Goal: Book appointment/travel/reservation

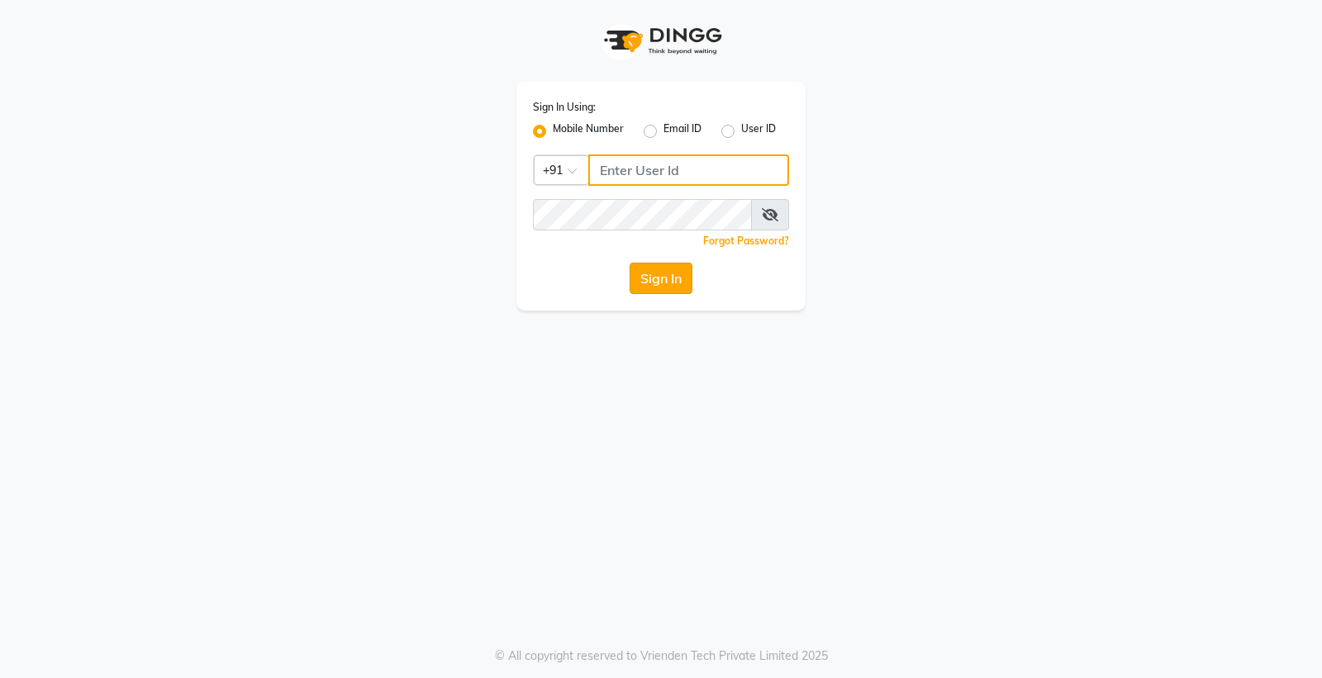
type input "8888001355"
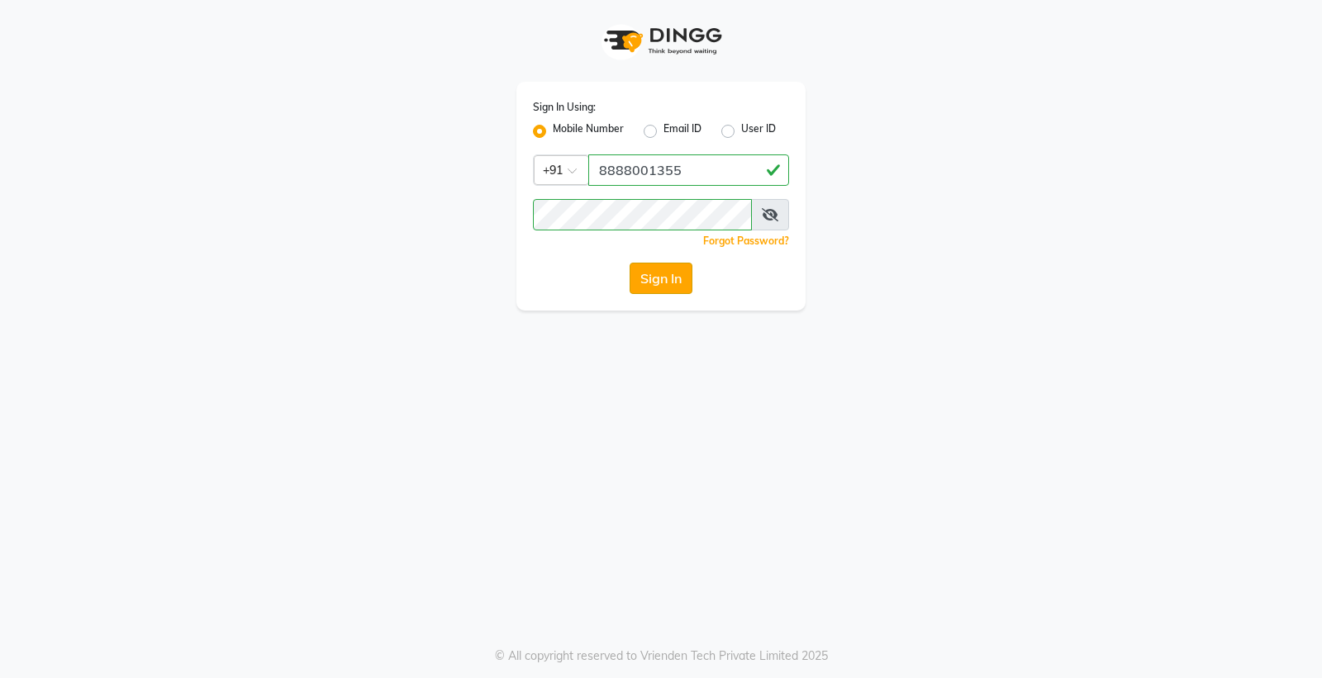
click at [635, 270] on button "Sign In" at bounding box center [661, 278] width 63 height 31
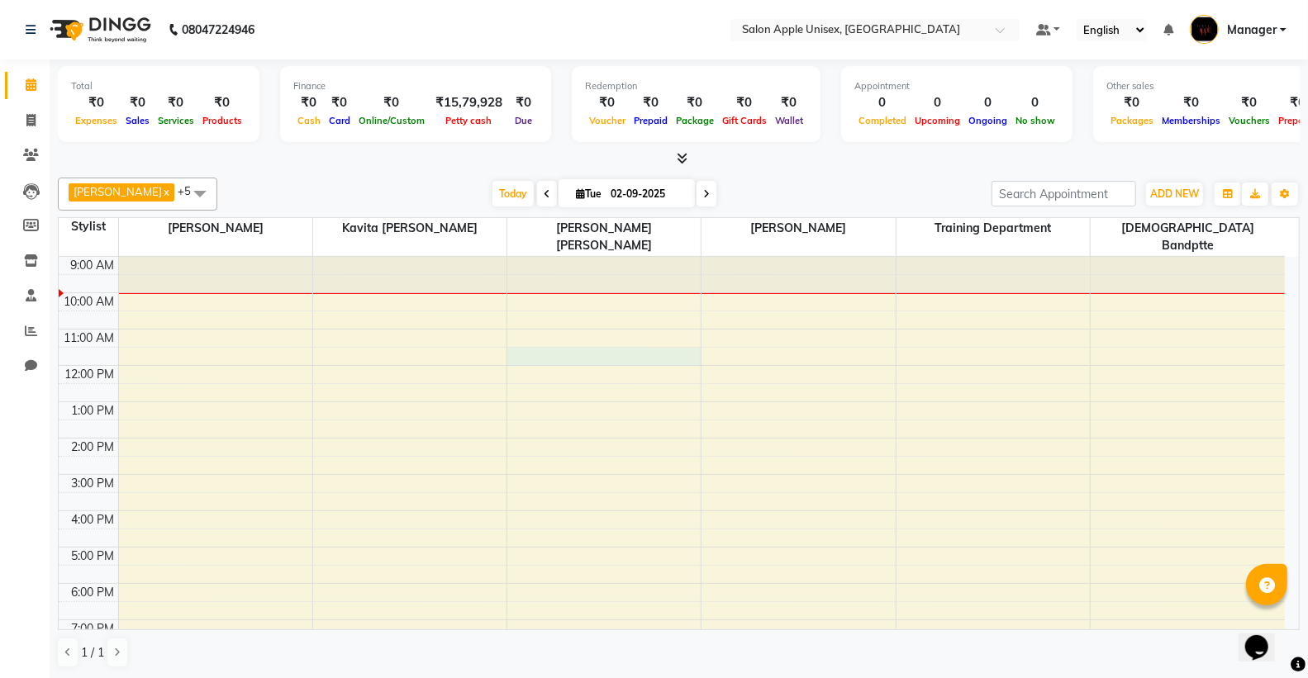
click at [535, 335] on div "9:00 AM 10:00 AM 11:00 AM 12:00 PM 1:00 PM 2:00 PM 3:00 PM 4:00 PM 5:00 PM 6:00…" at bounding box center [672, 493] width 1226 height 472
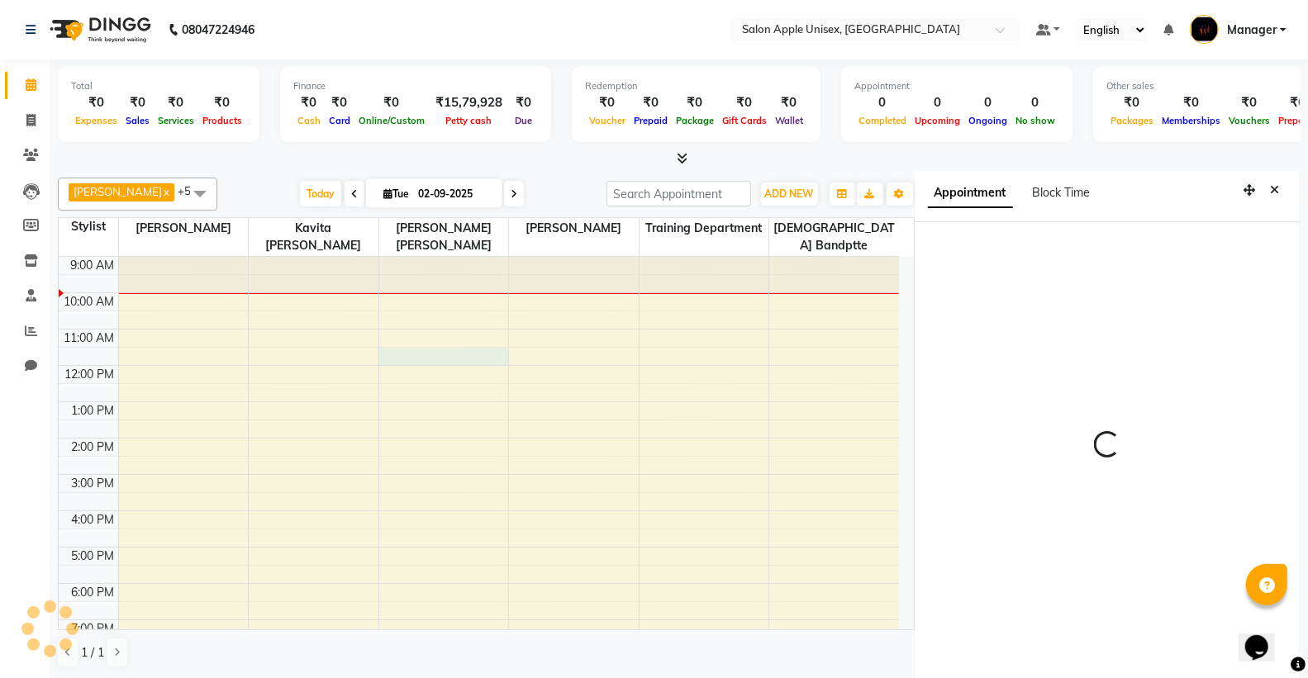
scroll to position [7, 0]
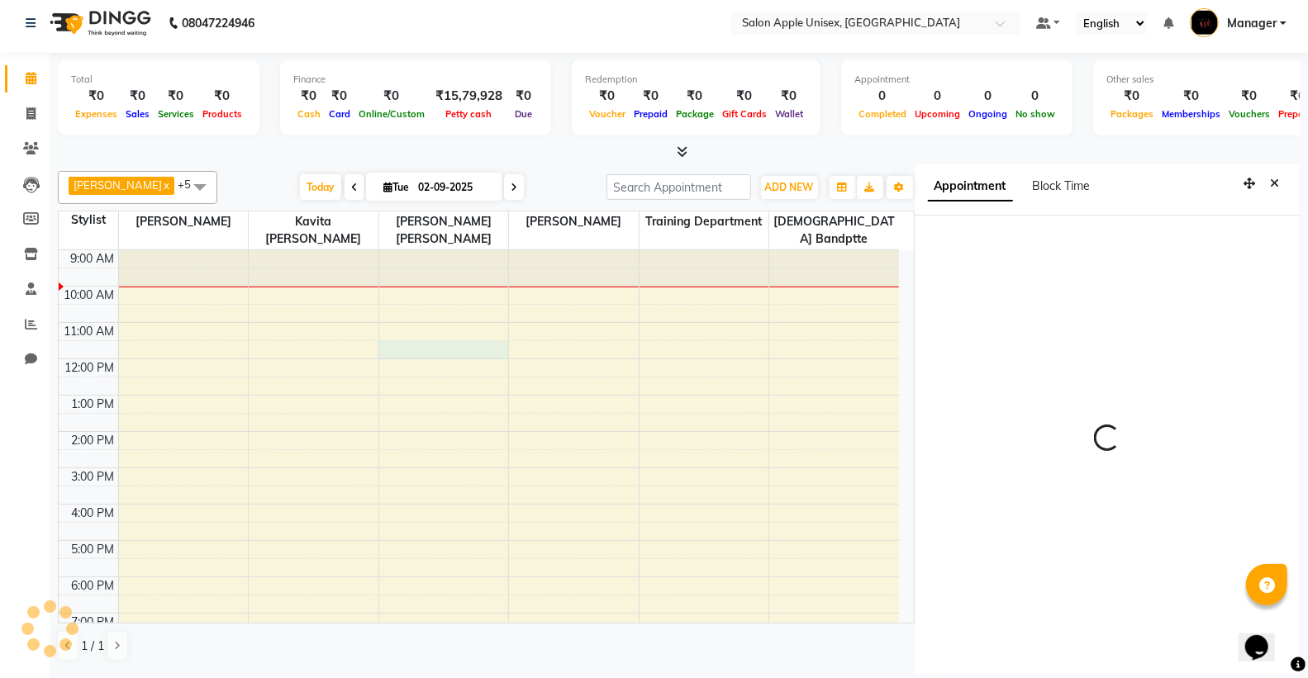
select select "85661"
select select "tentative"
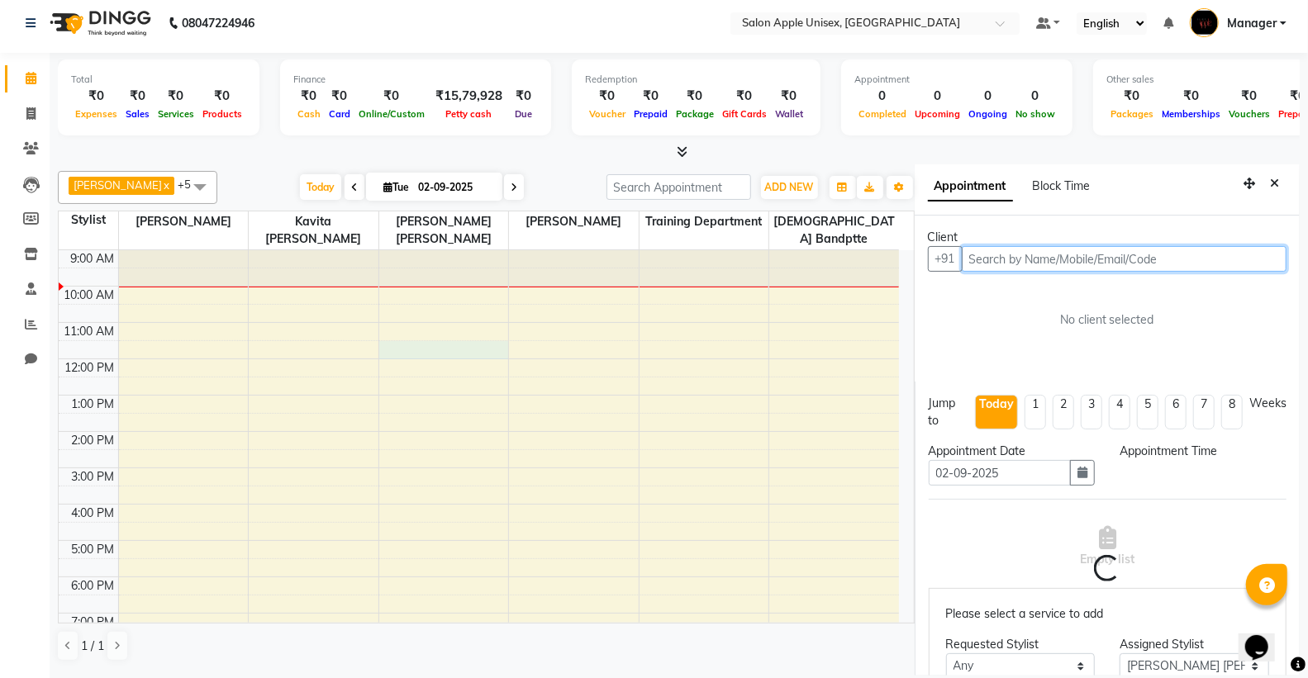
select select "690"
click at [433, 335] on div "9:00 AM 10:00 AM 11:00 AM 12:00 PM 1:00 PM 2:00 PM 3:00 PM 4:00 PM 5:00 PM 6:00…" at bounding box center [479, 486] width 840 height 472
click at [435, 292] on div "9:00 AM 10:00 AM 11:00 AM 12:00 PM 1:00 PM 2:00 PM 3:00 PM 4:00 PM 5:00 PM 6:00…" at bounding box center [479, 486] width 840 height 472
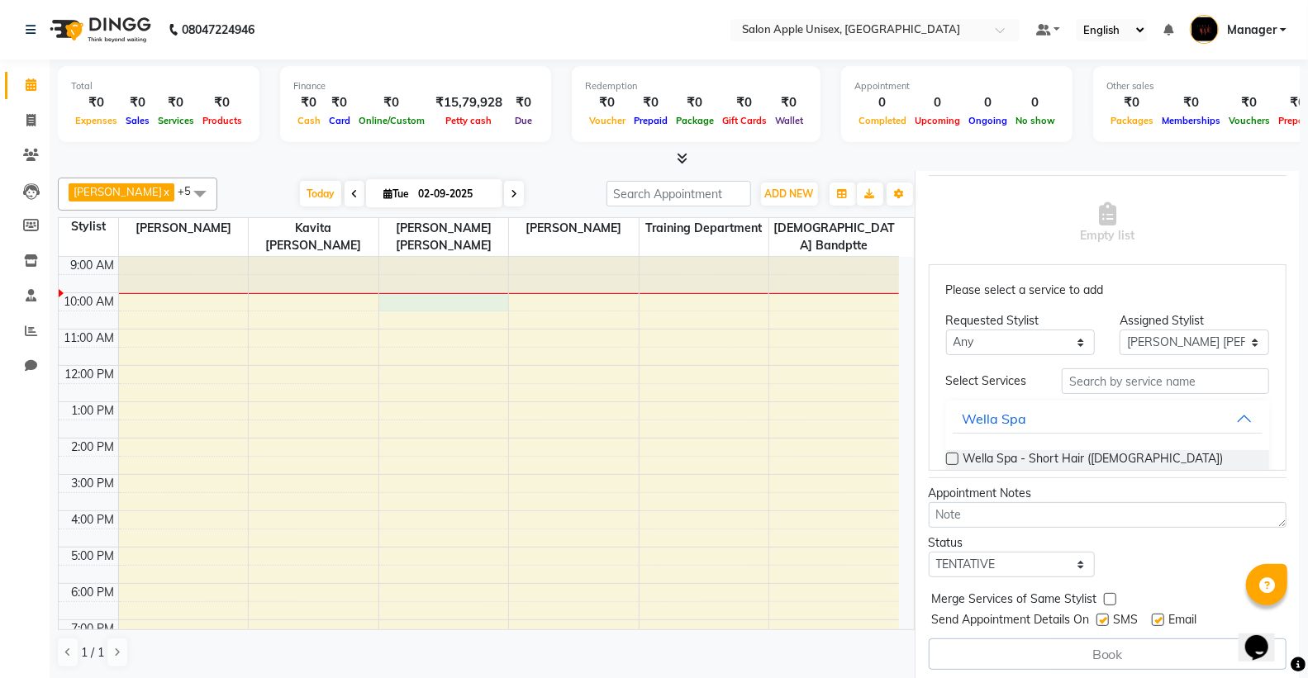
scroll to position [332, 0]
type input "98"
click at [1083, 385] on input "text" at bounding box center [1165, 381] width 207 height 26
click at [27, 93] on span at bounding box center [31, 85] width 29 height 19
click at [33, 88] on icon at bounding box center [31, 84] width 11 height 12
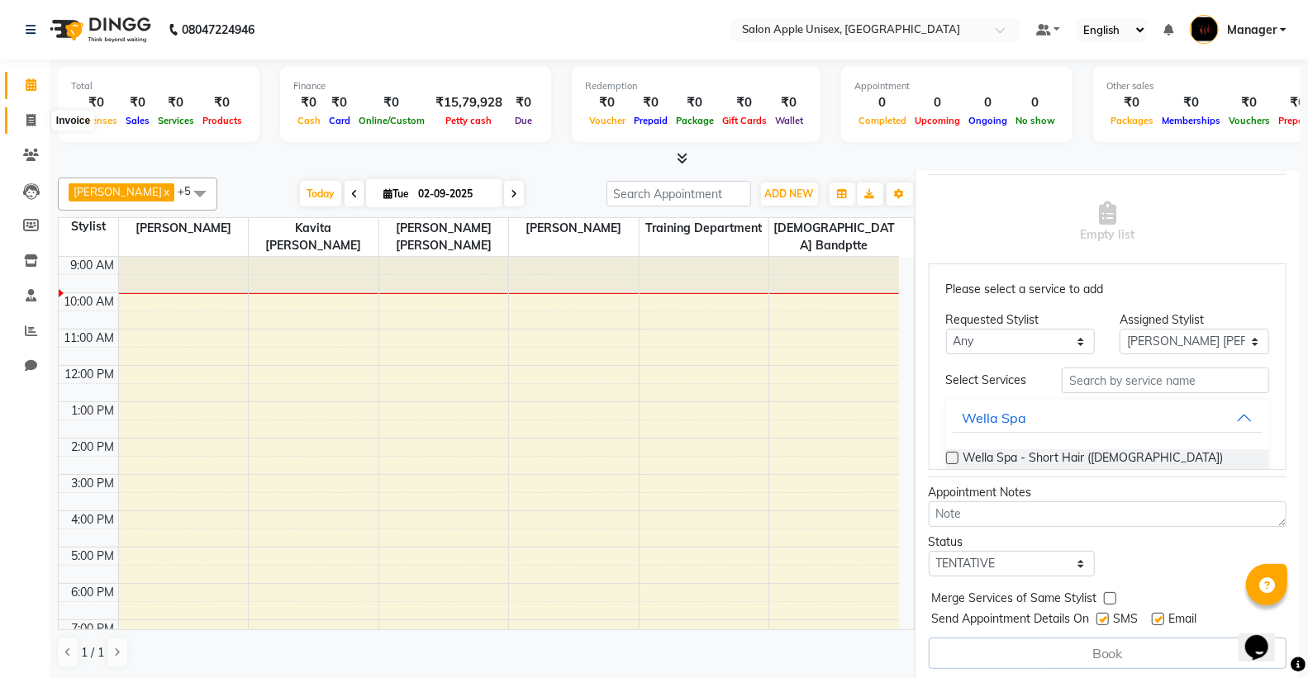
click at [30, 121] on icon at bounding box center [30, 120] width 9 height 12
select select "service"
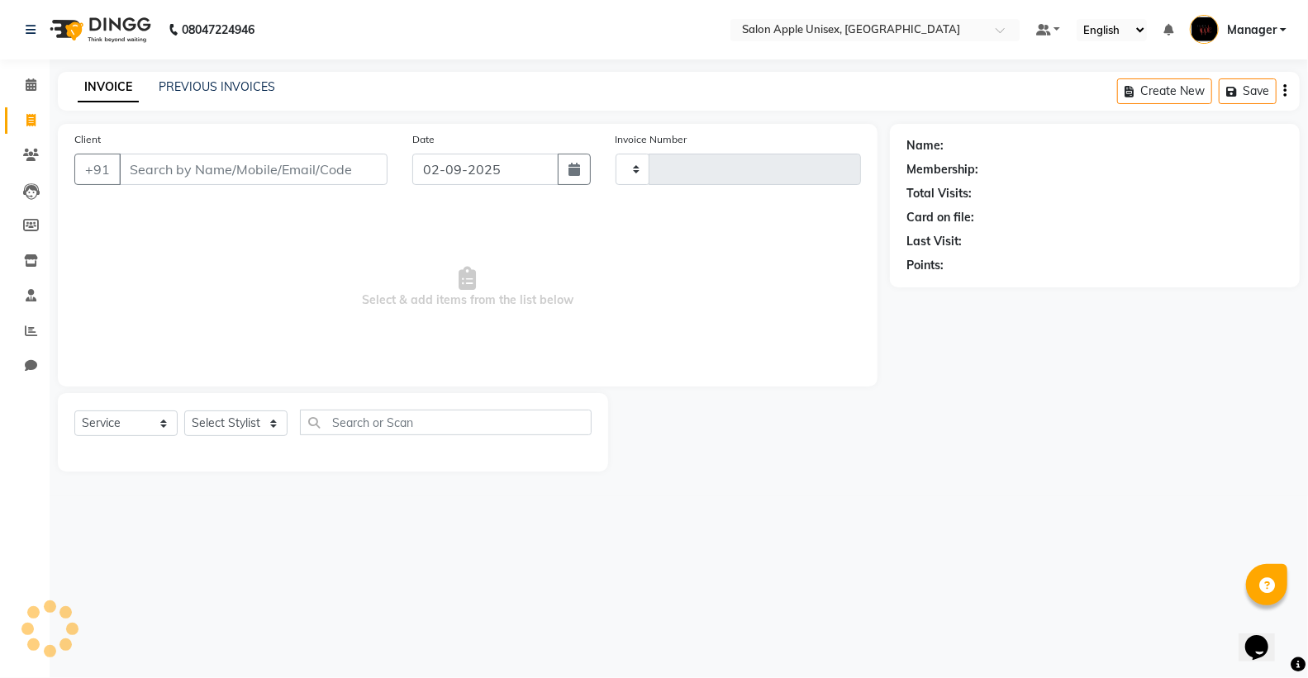
type input "1613"
select select "138"
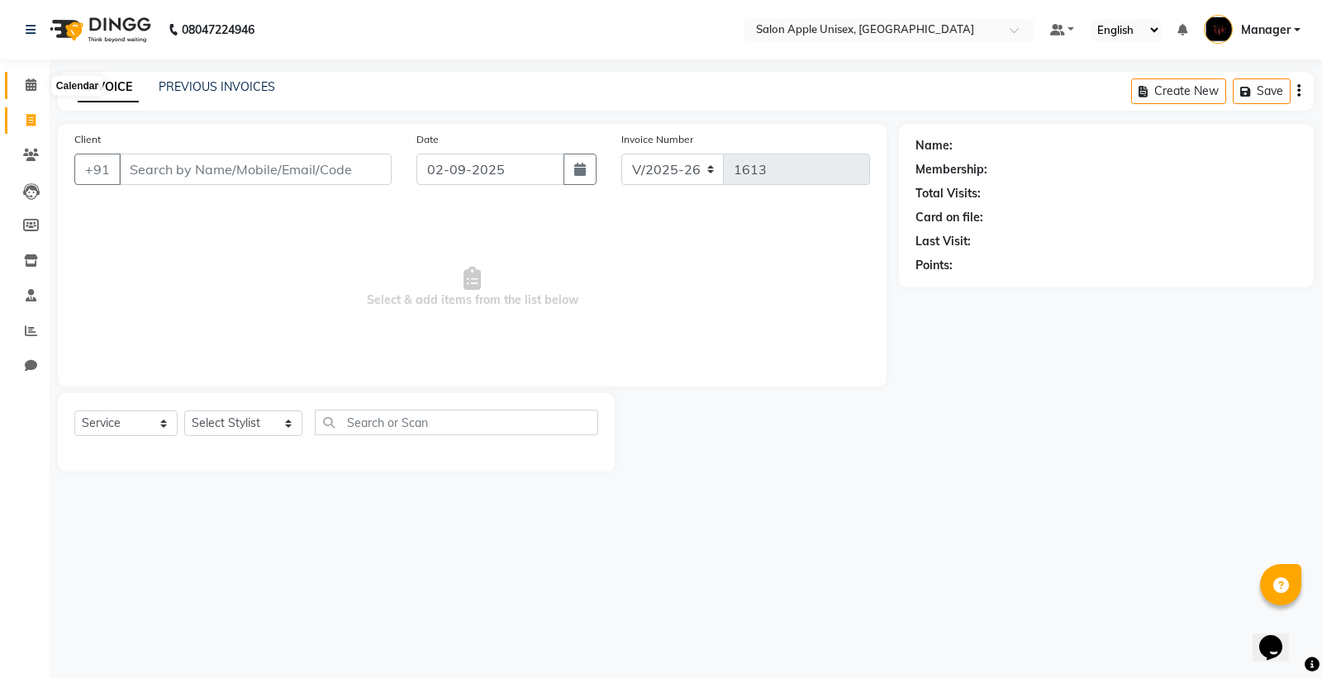
click at [26, 80] on icon at bounding box center [31, 84] width 11 height 12
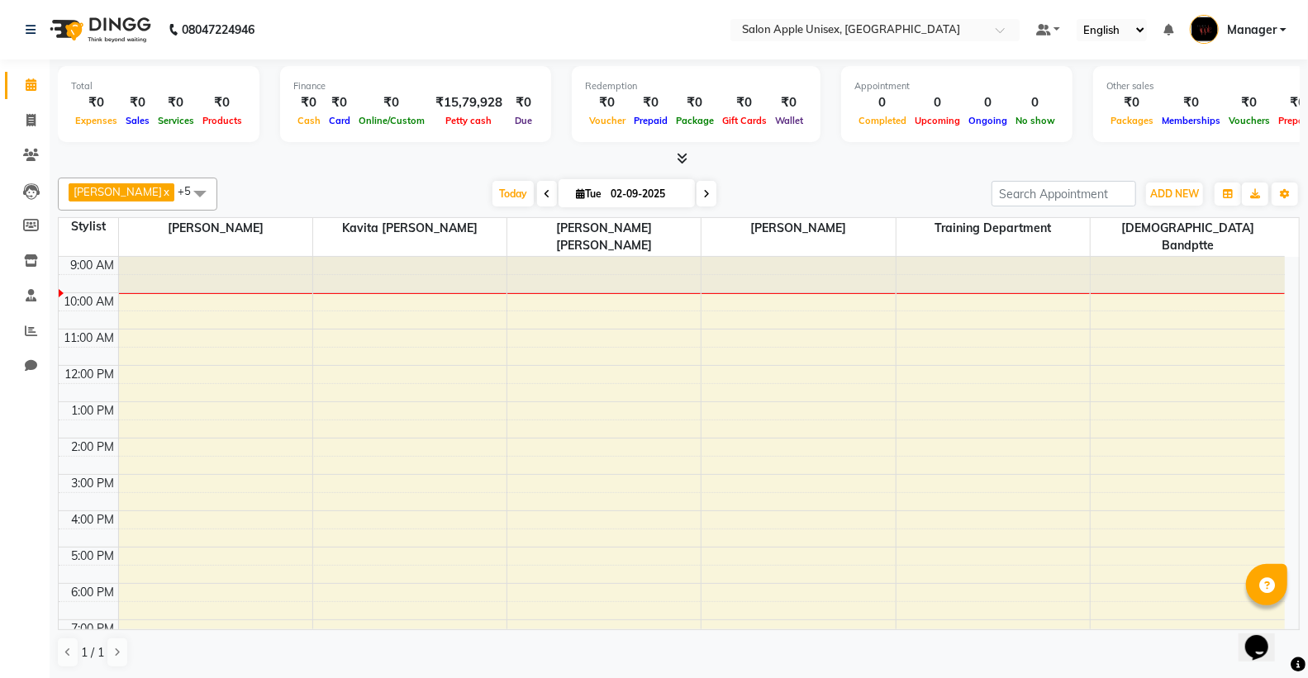
click at [548, 333] on div "9:00 AM 10:00 AM 11:00 AM 12:00 PM 1:00 PM 2:00 PM 3:00 PM 4:00 PM 5:00 PM 6:00…" at bounding box center [672, 493] width 1226 height 472
select select "85661"
select select "tentative"
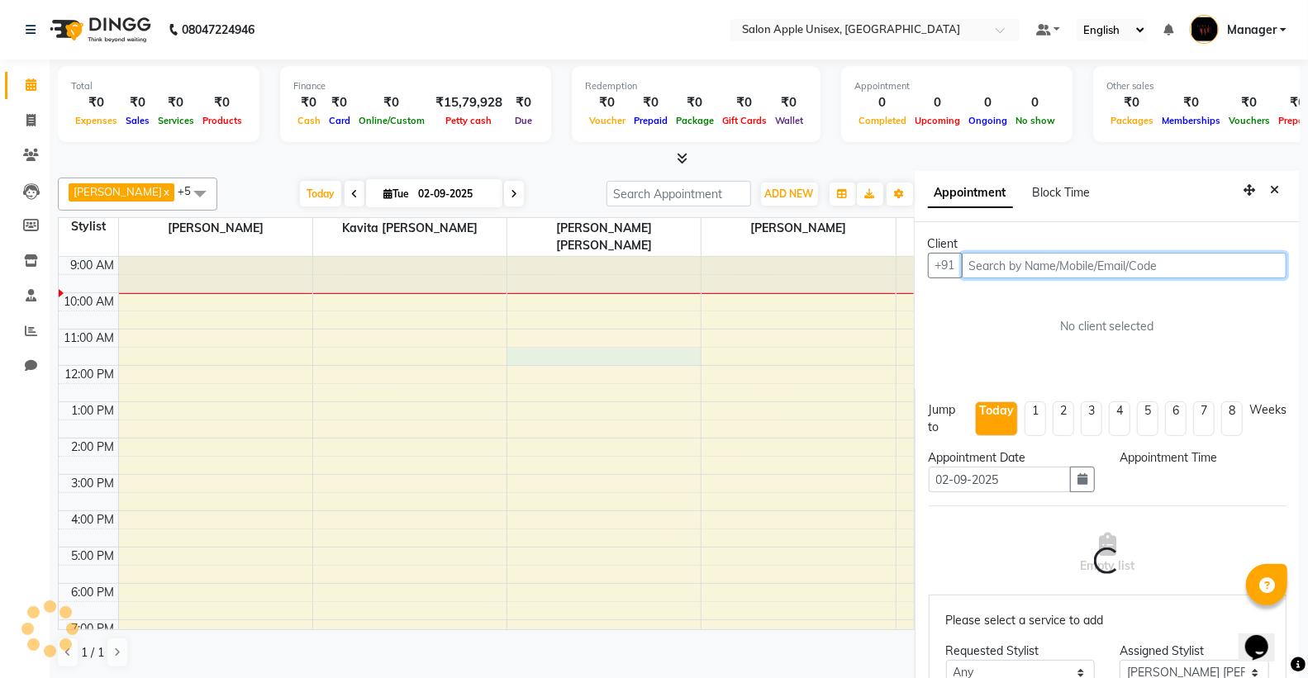
select select "690"
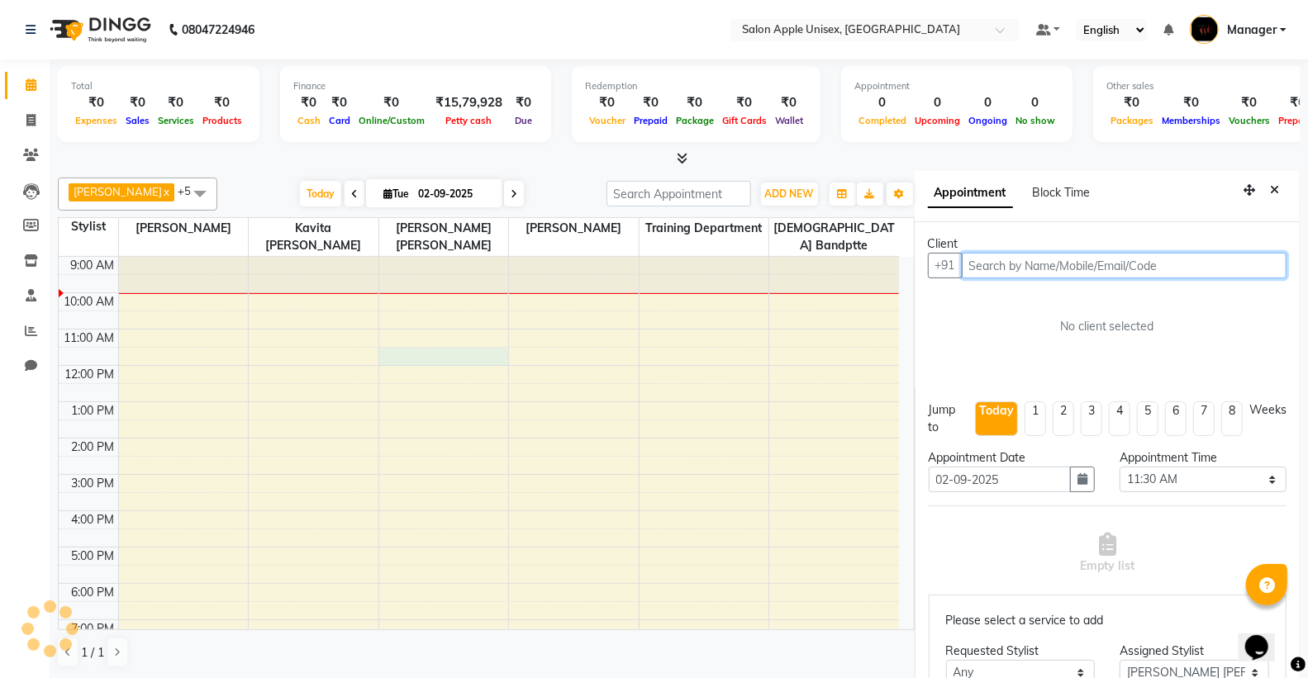
scroll to position [7, 0]
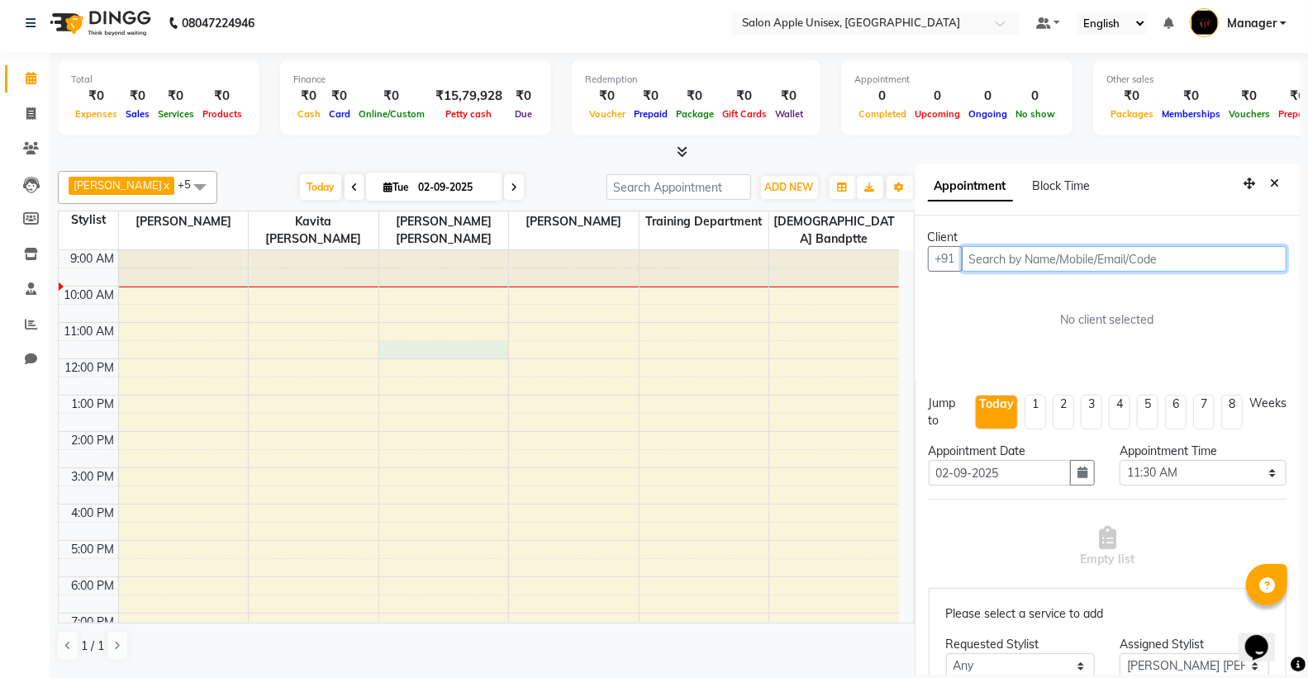
click at [996, 260] on input "text" at bounding box center [1124, 259] width 325 height 26
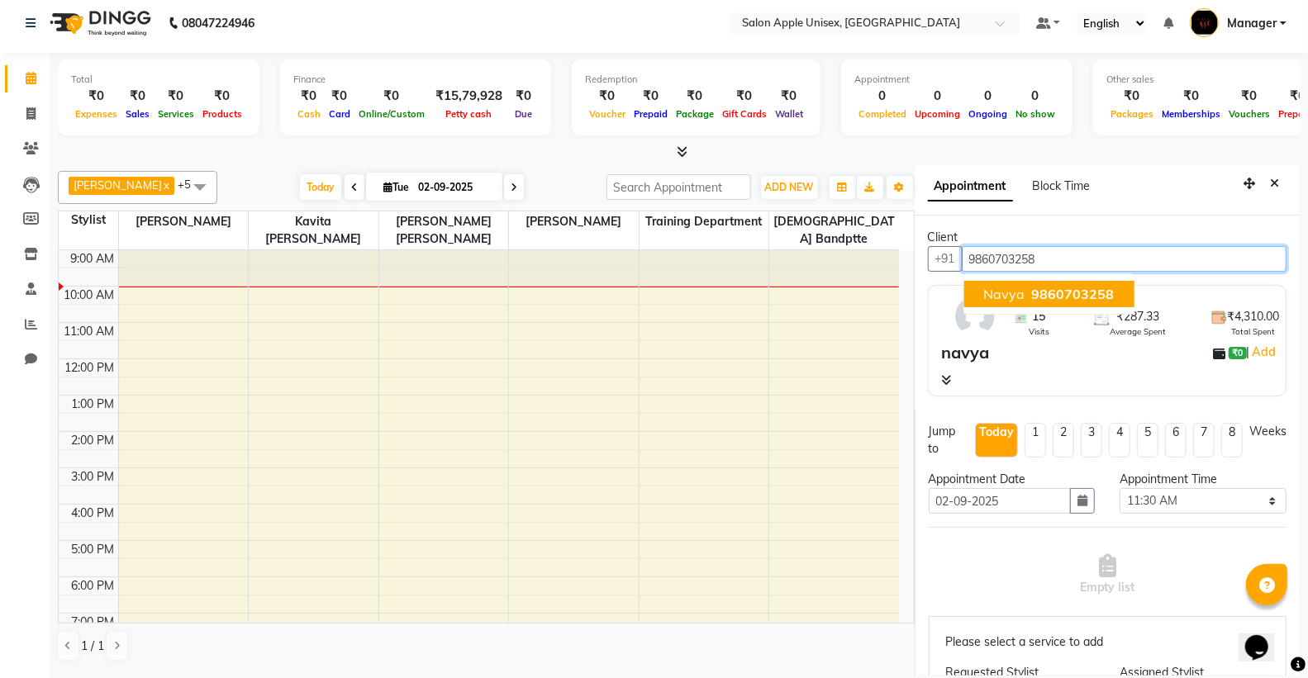
click at [1041, 299] on span "9860703258" at bounding box center [1072, 294] width 83 height 17
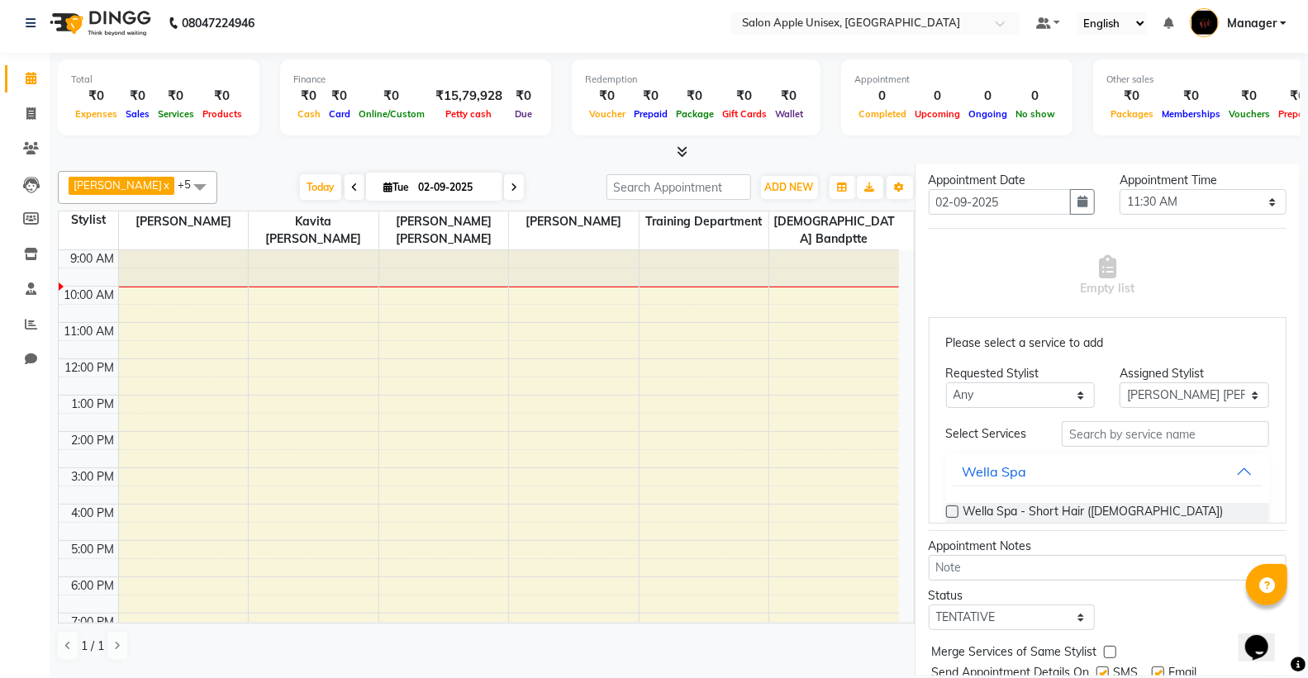
scroll to position [359, 0]
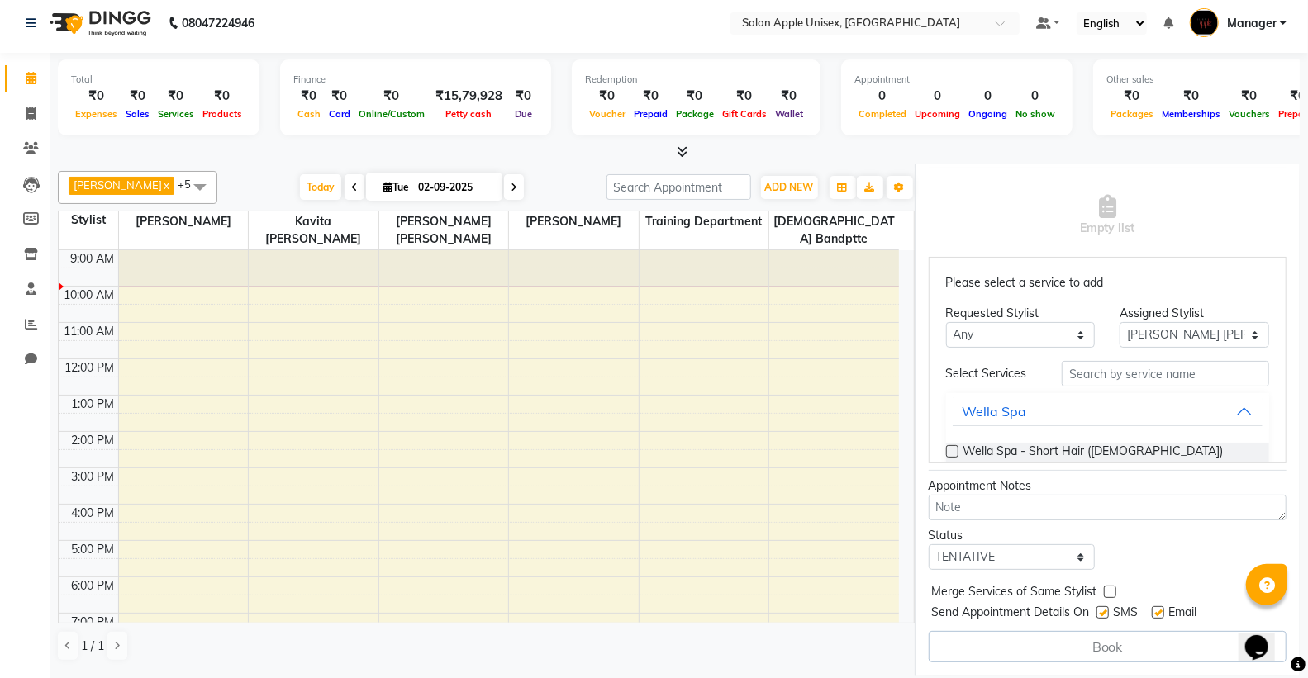
type input "9860703258"
click at [1101, 376] on input "text" at bounding box center [1165, 374] width 207 height 26
click at [1023, 411] on div "Hair Cut- New" at bounding box center [1007, 412] width 89 height 20
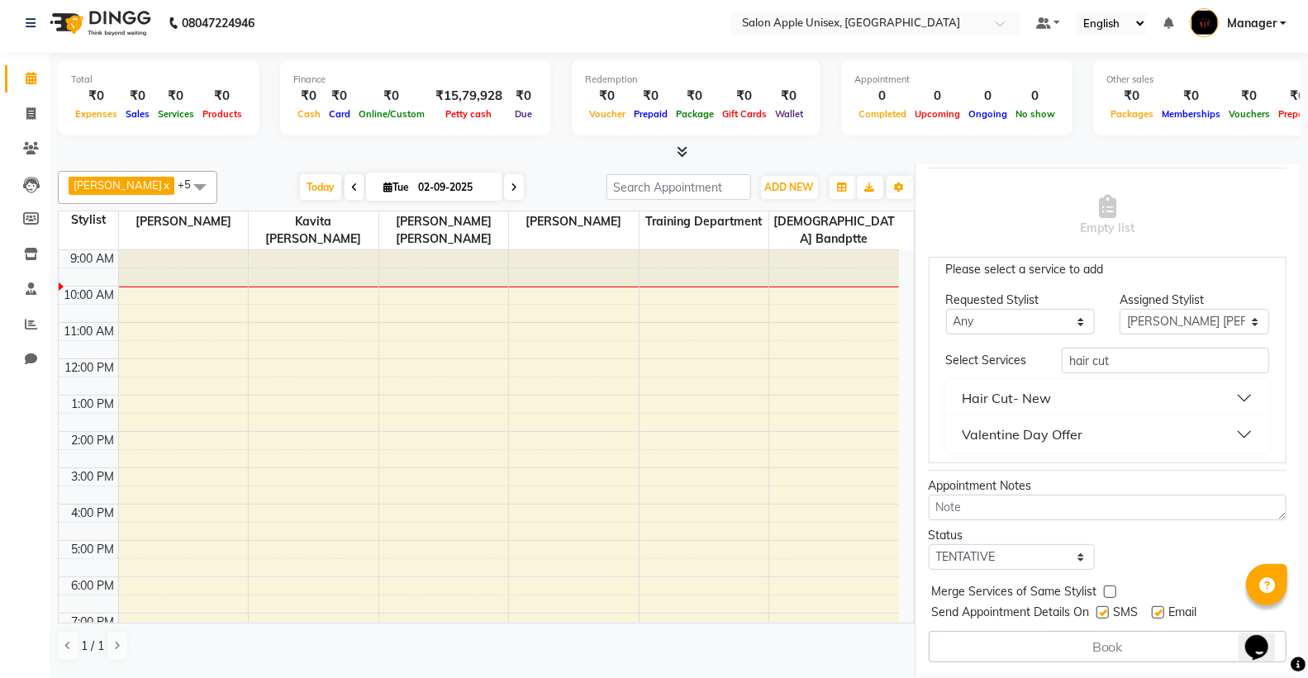
scroll to position [20, 0]
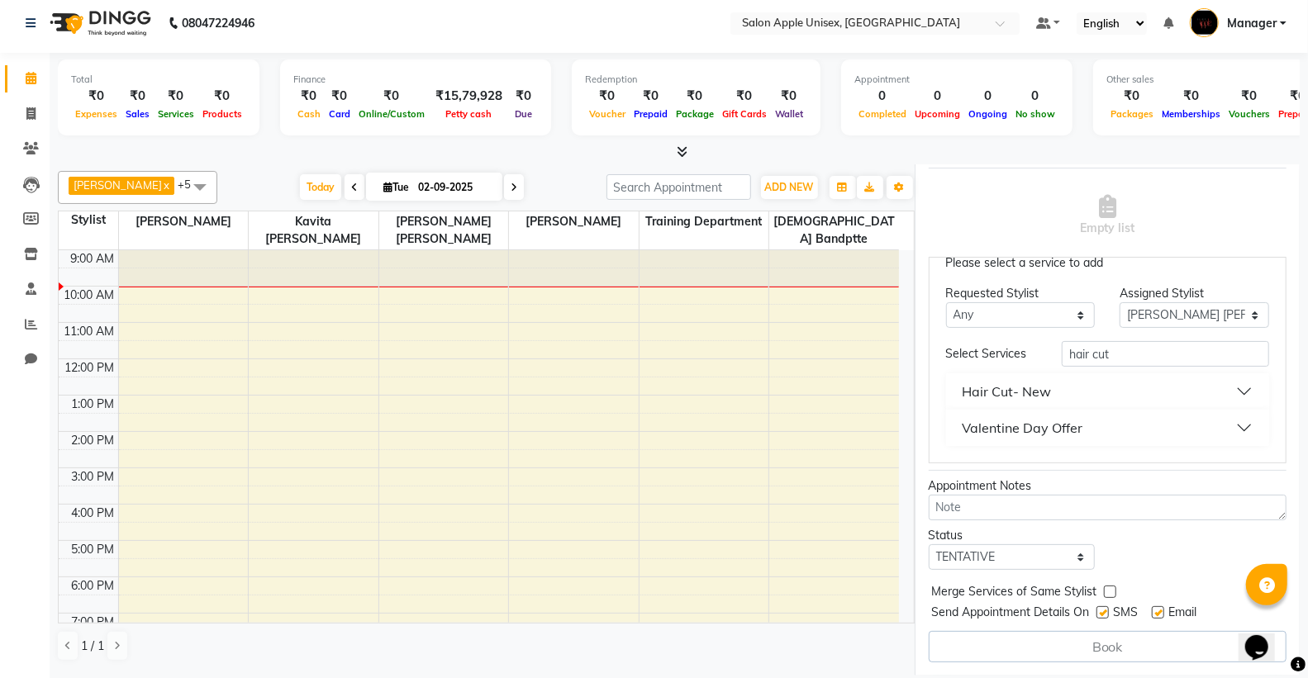
click at [996, 387] on div "Hair Cut- New" at bounding box center [1007, 392] width 89 height 20
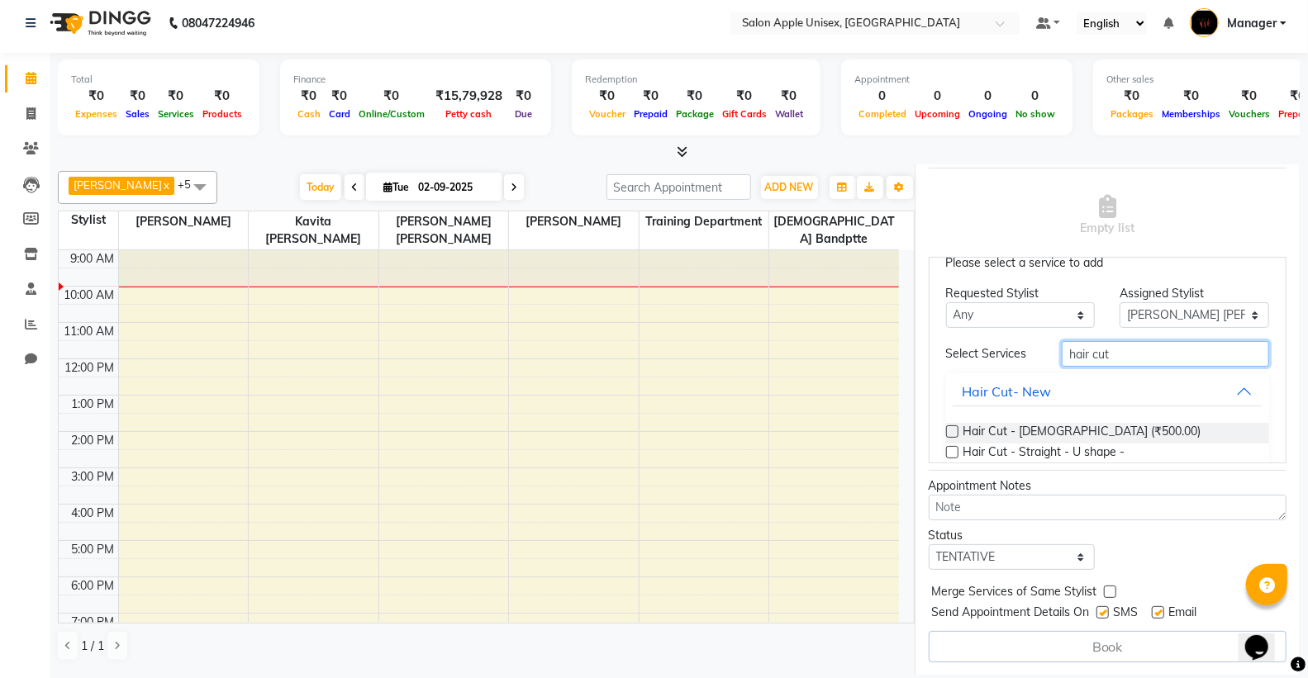
click at [1117, 351] on input "hair cut" at bounding box center [1165, 354] width 207 height 26
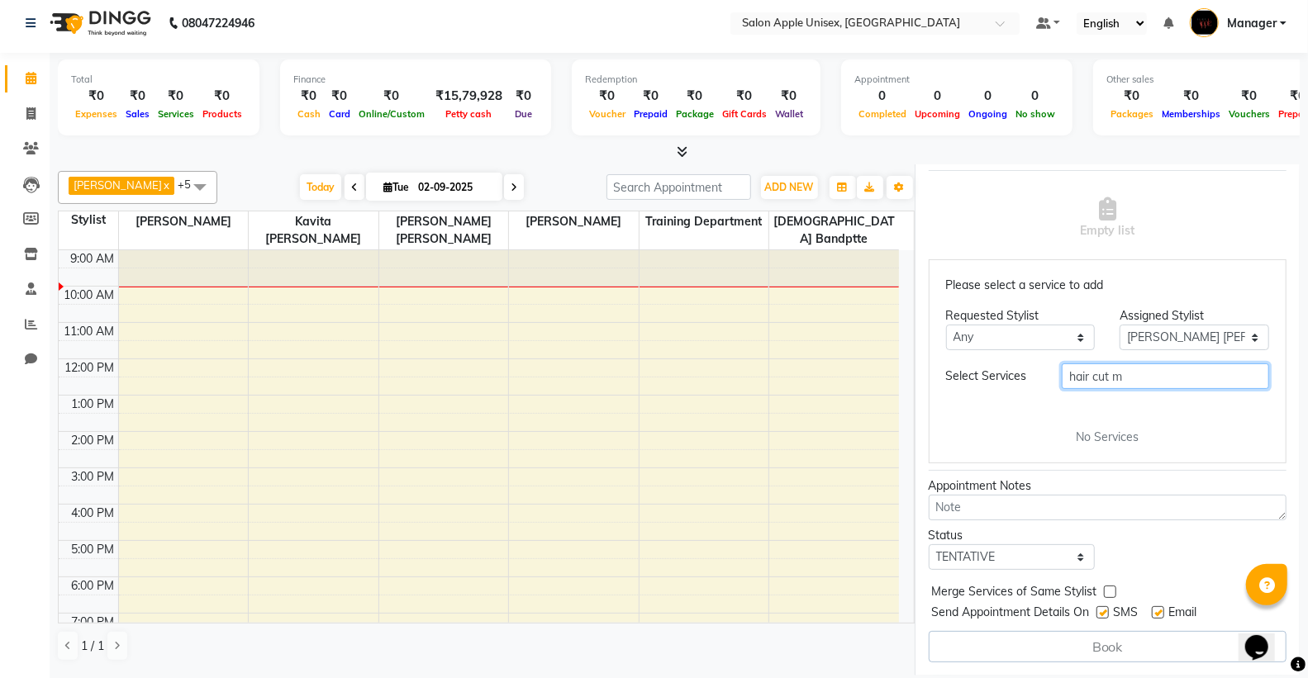
scroll to position [358, 0]
click at [988, 381] on div "Select Services" at bounding box center [992, 376] width 116 height 17
click at [1134, 369] on input "hair cut [DEMOGRAPHIC_DATA]" at bounding box center [1165, 377] width 207 height 26
click at [1111, 436] on span "No Services" at bounding box center [1107, 437] width 63 height 17
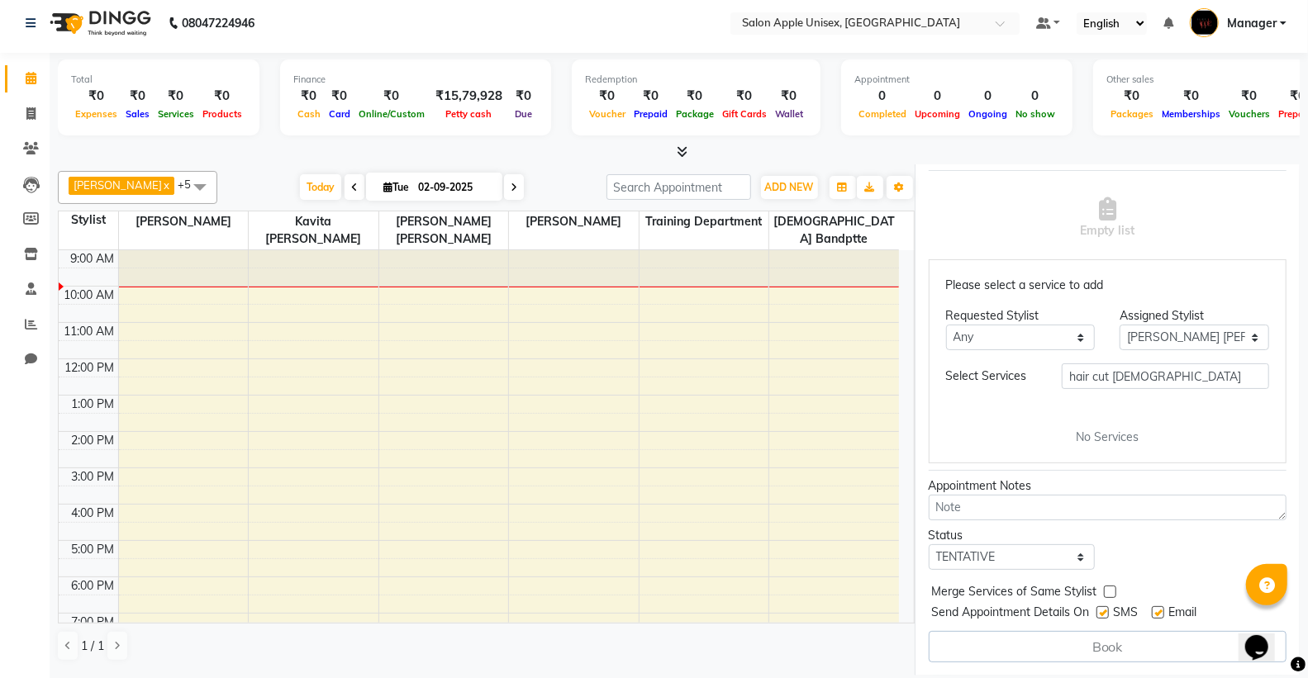
click at [1141, 359] on div "Please select a service to add Requested Stylist Any [PERSON_NAME] [PERSON_NAME…" at bounding box center [1108, 361] width 358 height 204
click at [1134, 369] on input "hair cut [DEMOGRAPHIC_DATA]" at bounding box center [1165, 377] width 207 height 26
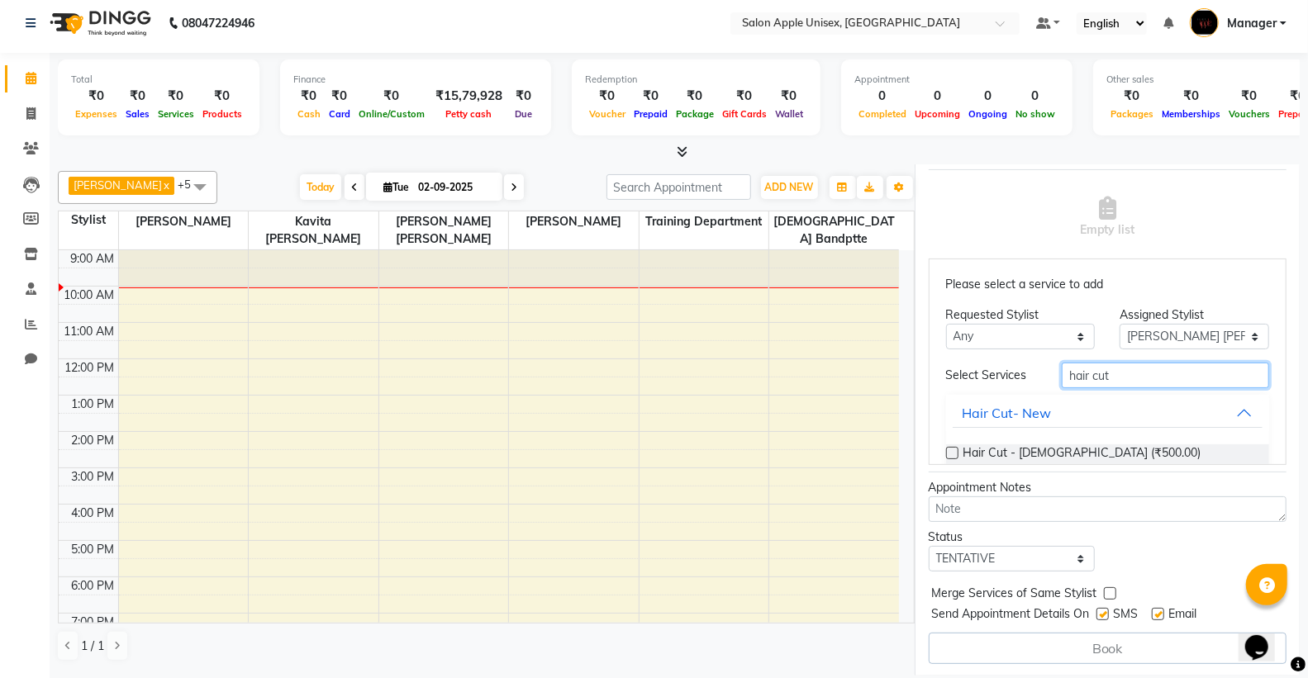
scroll to position [359, 0]
type input "hair cut"
click at [988, 409] on div "Hair Cut- New" at bounding box center [1007, 412] width 89 height 20
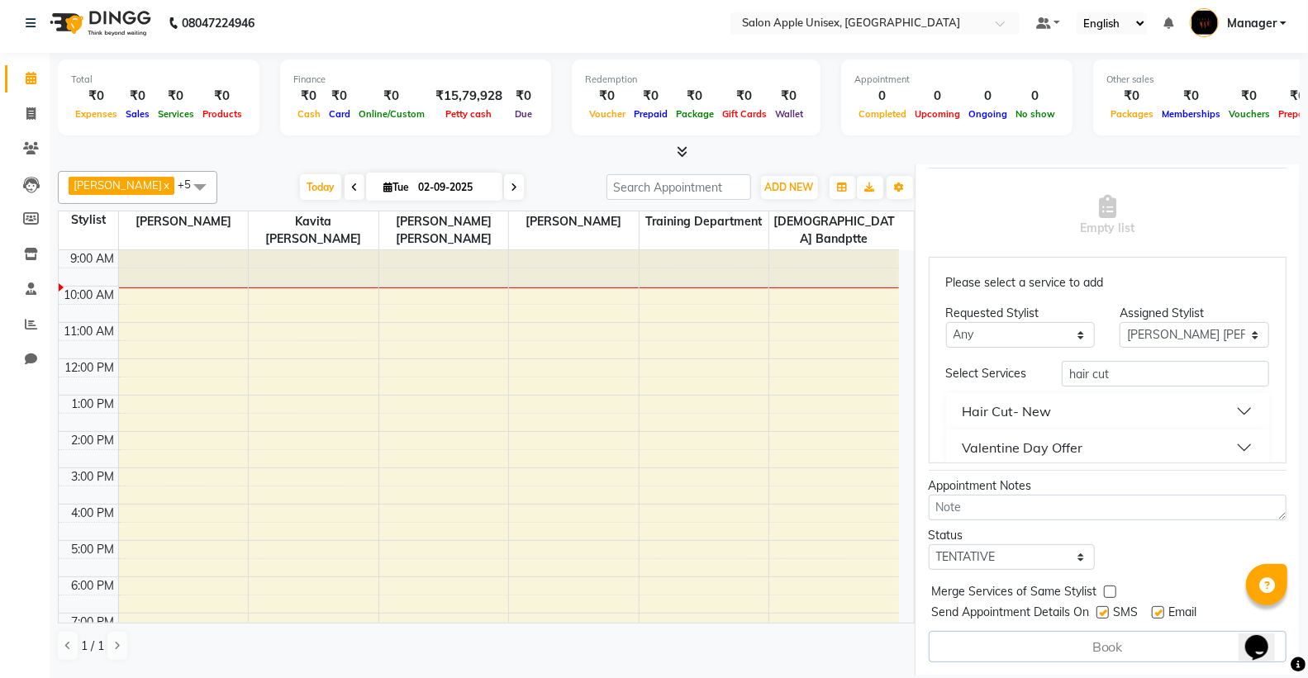
click at [993, 413] on div "Hair Cut- New" at bounding box center [1007, 412] width 89 height 20
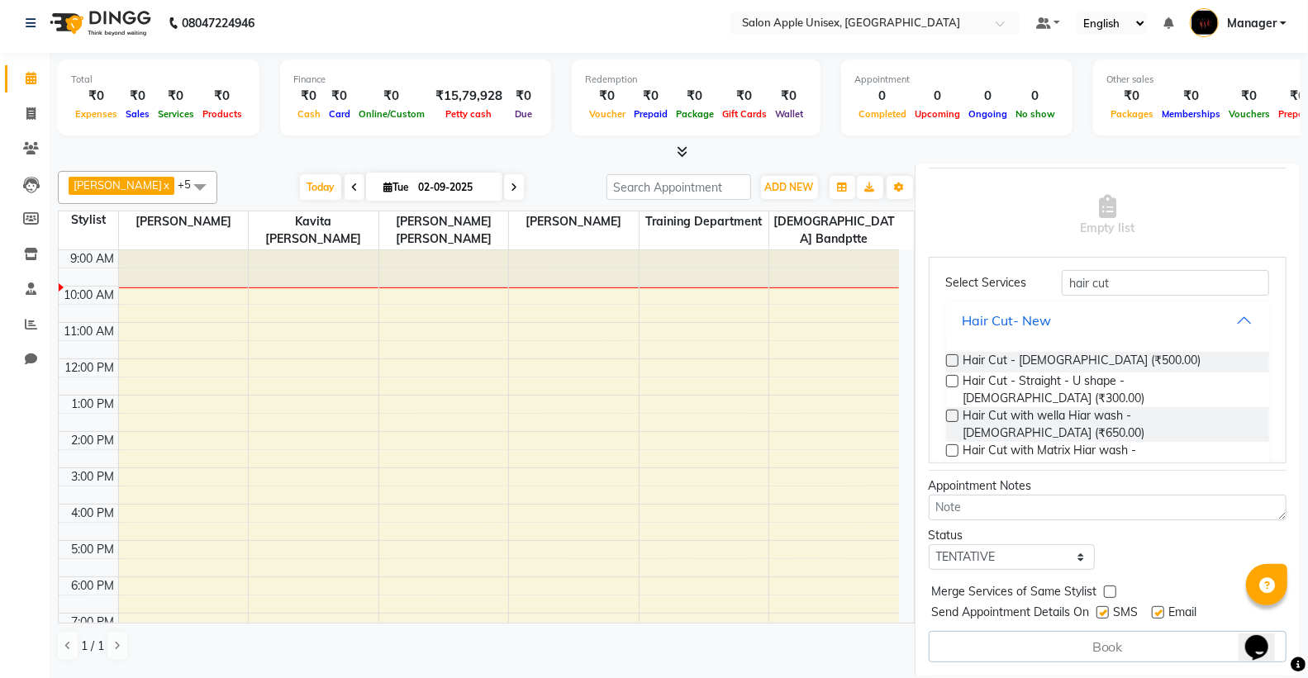
scroll to position [274, 0]
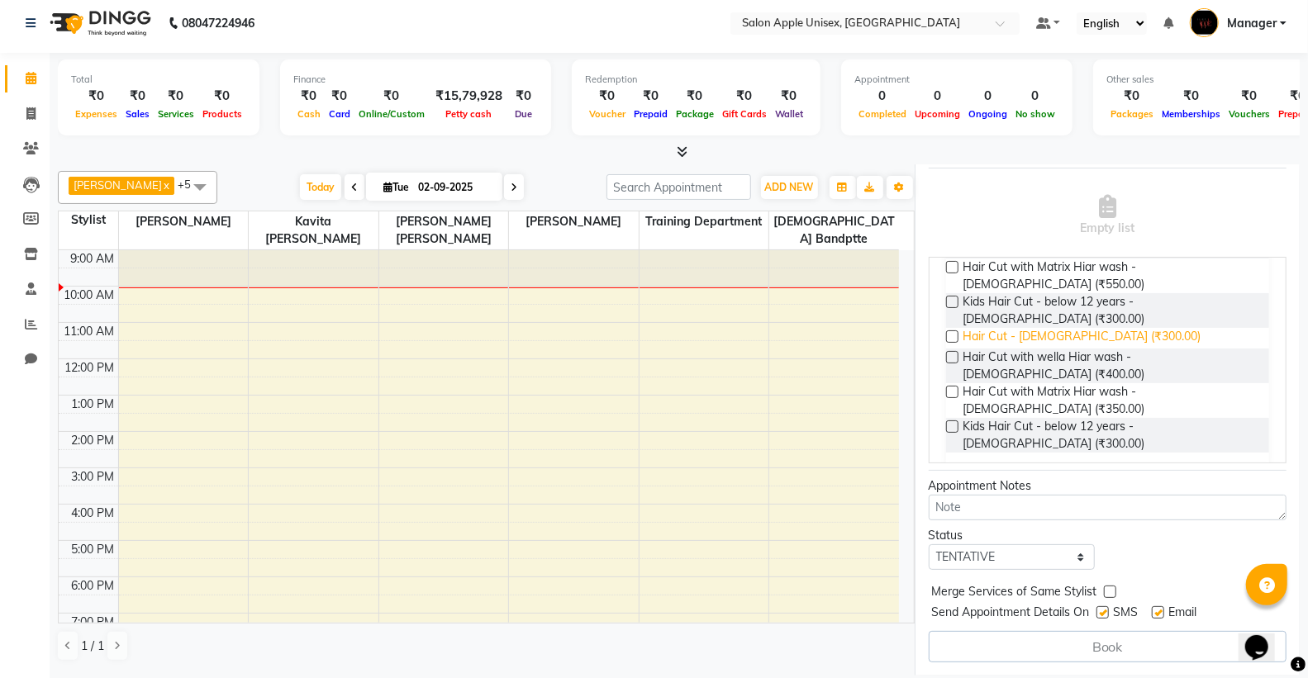
click at [977, 328] on span "Hair Cut - [DEMOGRAPHIC_DATA] (₹300.00)" at bounding box center [1082, 338] width 238 height 21
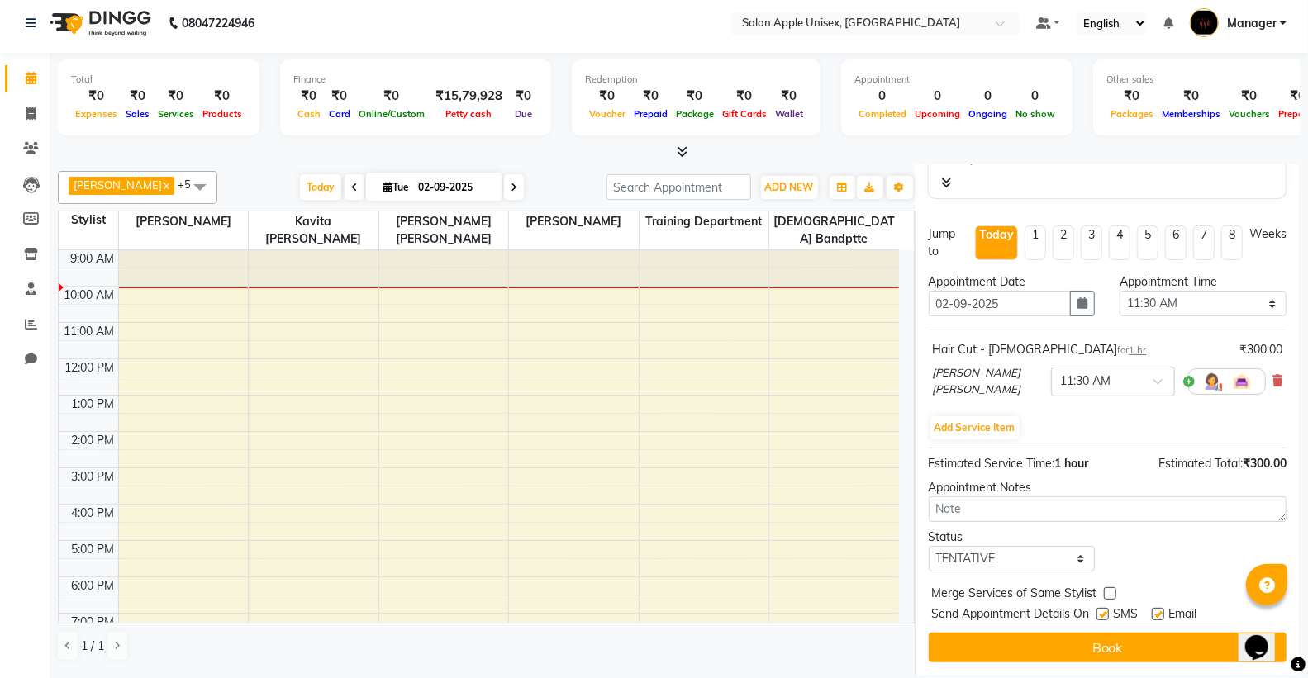
click at [1105, 587] on label at bounding box center [1110, 593] width 12 height 12
click at [1105, 590] on input "checkbox" at bounding box center [1109, 595] width 11 height 11
checkbox input "true"
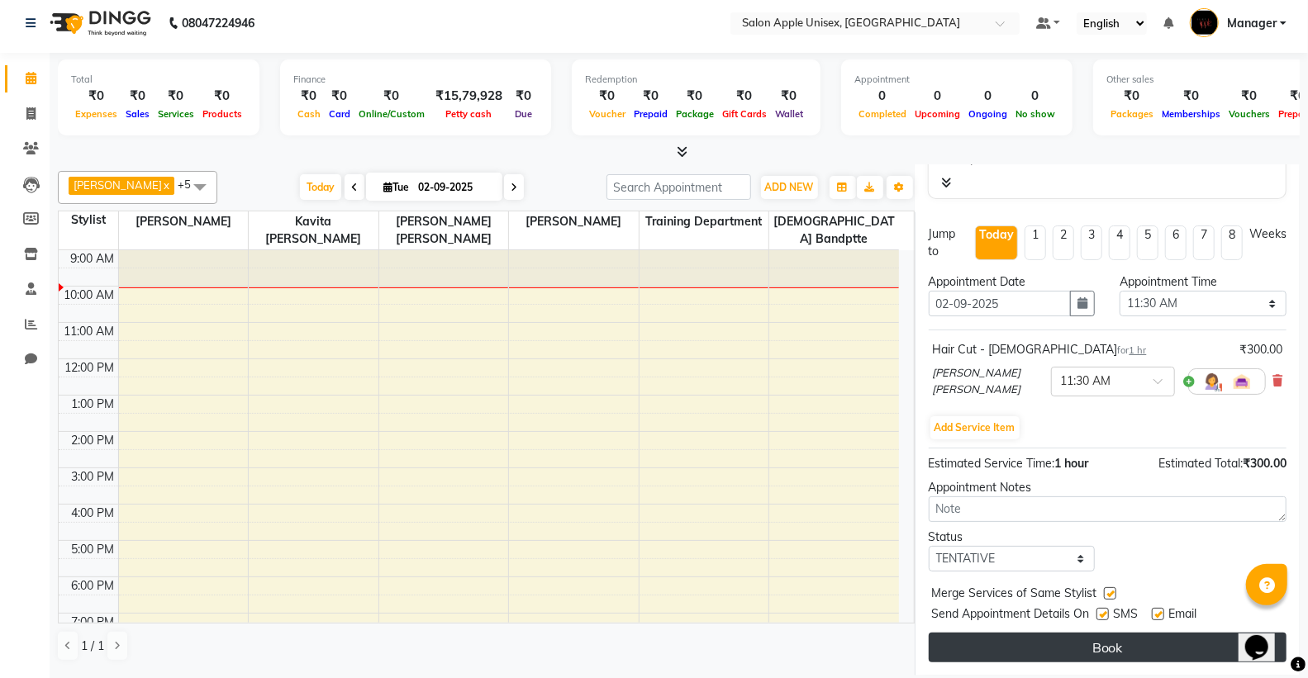
click at [1094, 651] on button "Book" at bounding box center [1108, 648] width 358 height 30
select select "85661"
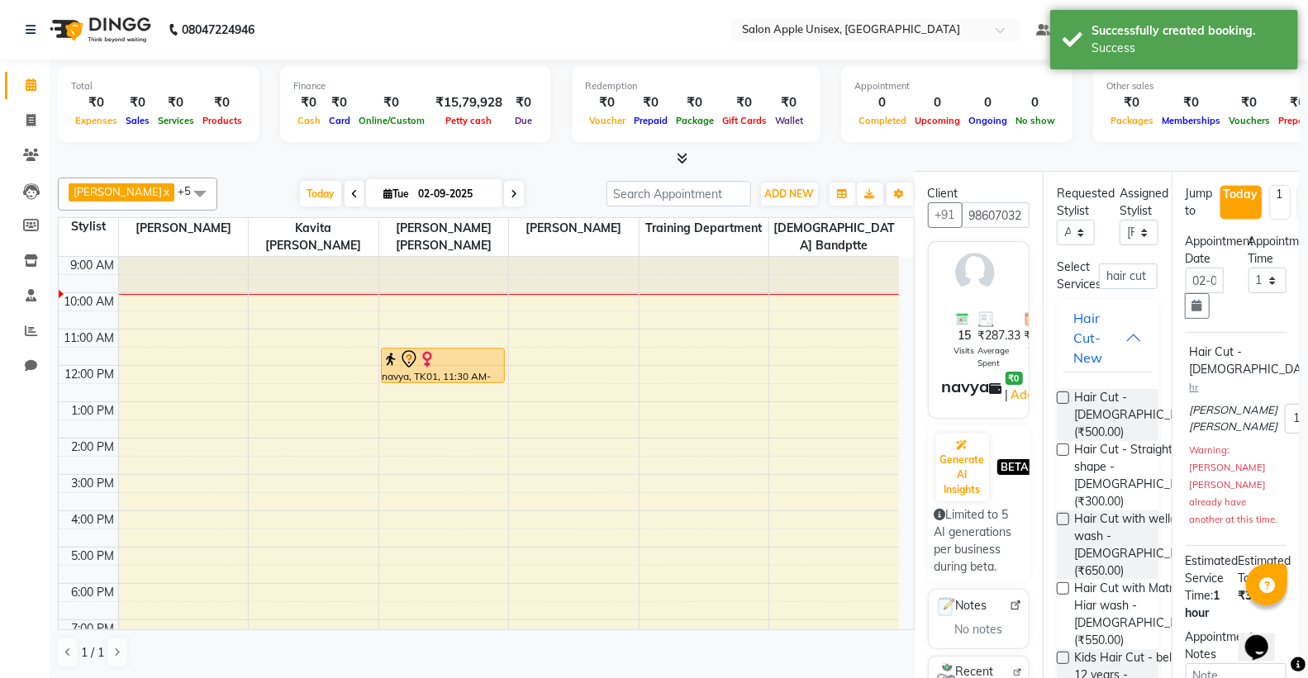
scroll to position [0, 0]
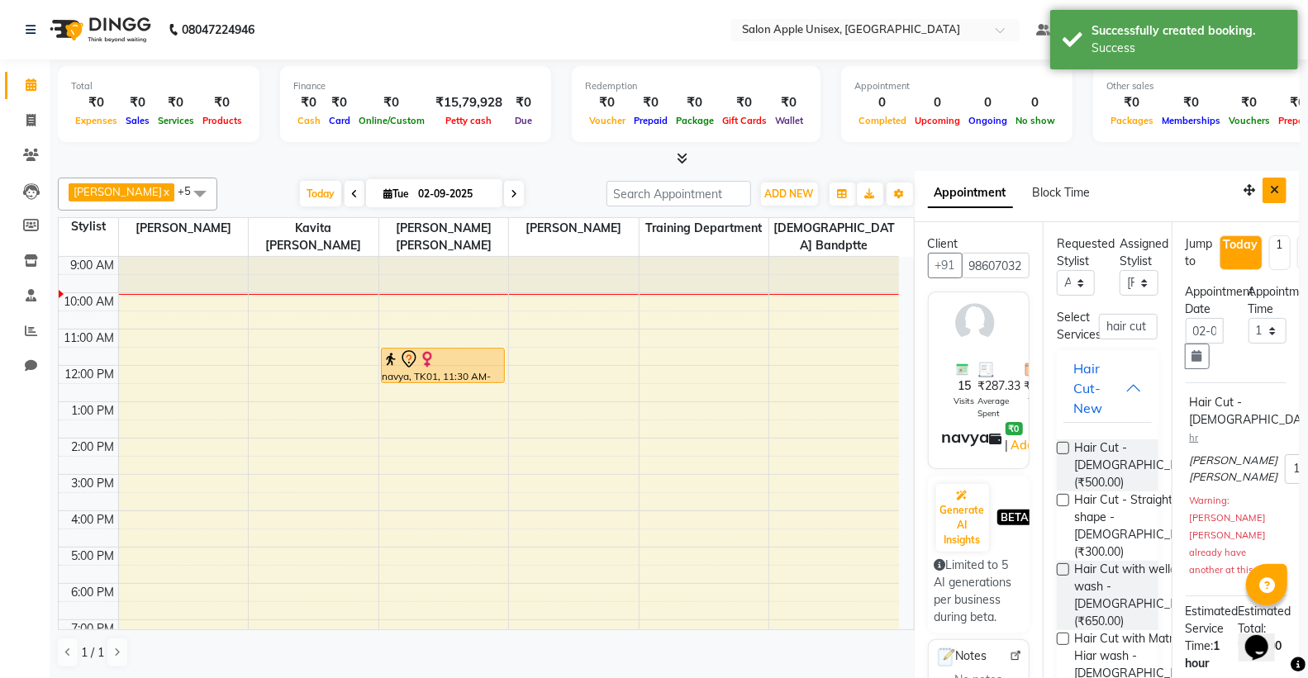
click at [1262, 197] on button "Close" at bounding box center [1274, 191] width 24 height 26
